Goal: Navigation & Orientation: Find specific page/section

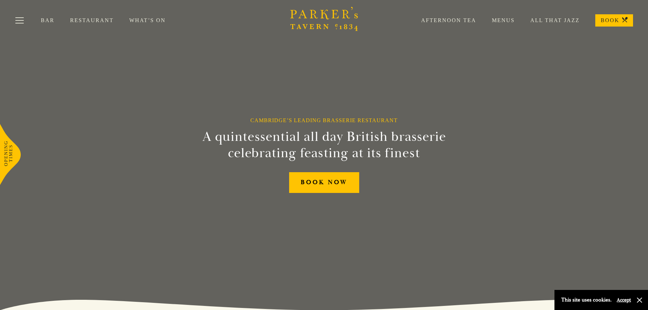
click at [448, 15] on div "Afternoon Tea Menus All That Jazz BOOK" at bounding box center [518, 20] width 227 height 12
click at [448, 18] on link "Afternoon Tea" at bounding box center [440, 20] width 71 height 7
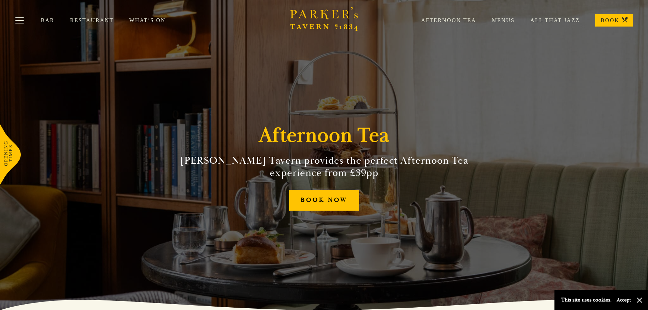
click at [142, 23] on div "Bar Restaurant What’s On Afternoon Tea Menus All That Jazz BOOK" at bounding box center [324, 20] width 648 height 41
click at [138, 19] on link "What’s On" at bounding box center [155, 20] width 52 height 7
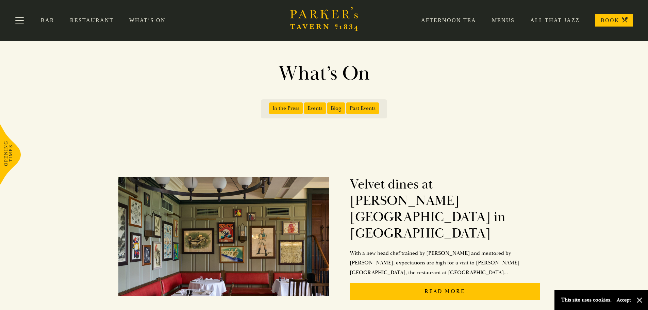
click at [305, 24] on icon "Brasserie Restaurant Cambridge | Parker's Tavern Cambridge Parker's Tavern is a…" at bounding box center [324, 19] width 68 height 24
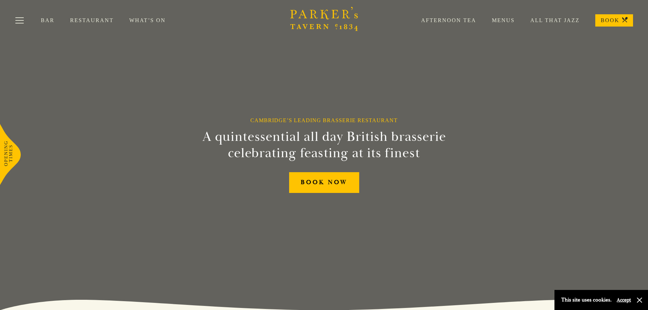
click at [427, 22] on link "Afternoon Tea" at bounding box center [440, 20] width 71 height 7
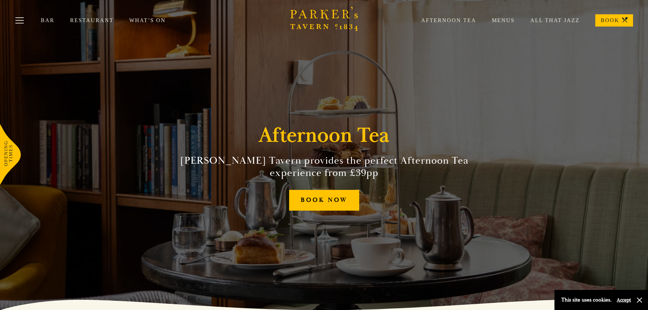
click at [287, 14] on div "Bar Restaurant What’s On Afternoon Tea Menus All That Jazz BOOK" at bounding box center [324, 20] width 648 height 41
click at [300, 19] on icon "Brasserie Restaurant Cambridge | Parker's Tavern Cambridge Parker's Tavern is a…" at bounding box center [324, 19] width 68 height 24
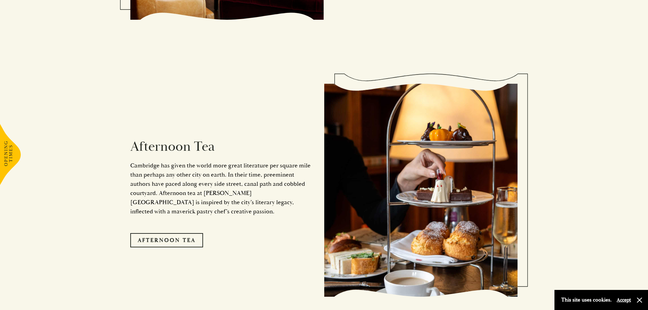
scroll to position [1122, 0]
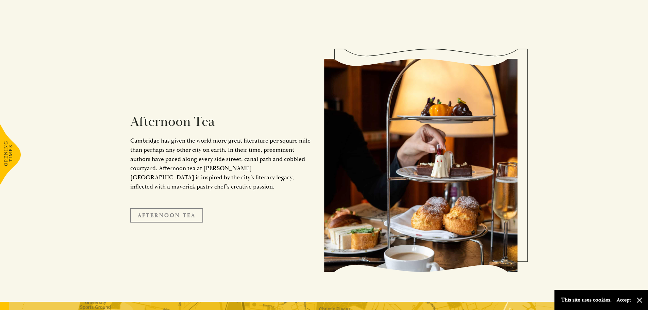
click at [179, 208] on link "Afternoon Tea" at bounding box center [166, 215] width 73 height 14
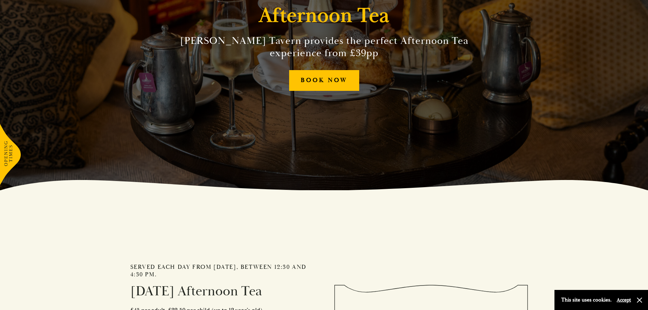
scroll to position [136, 0]
